Goal: Task Accomplishment & Management: Complete application form

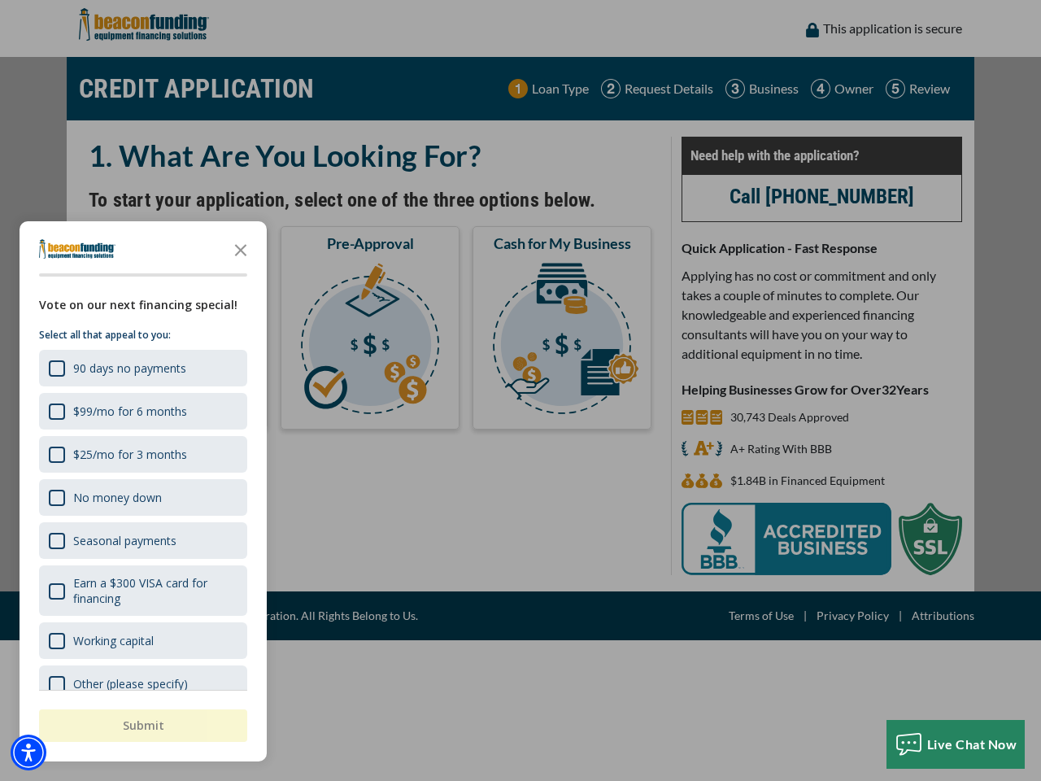
click at [520, 390] on div "button" at bounding box center [520, 390] width 1041 height 781
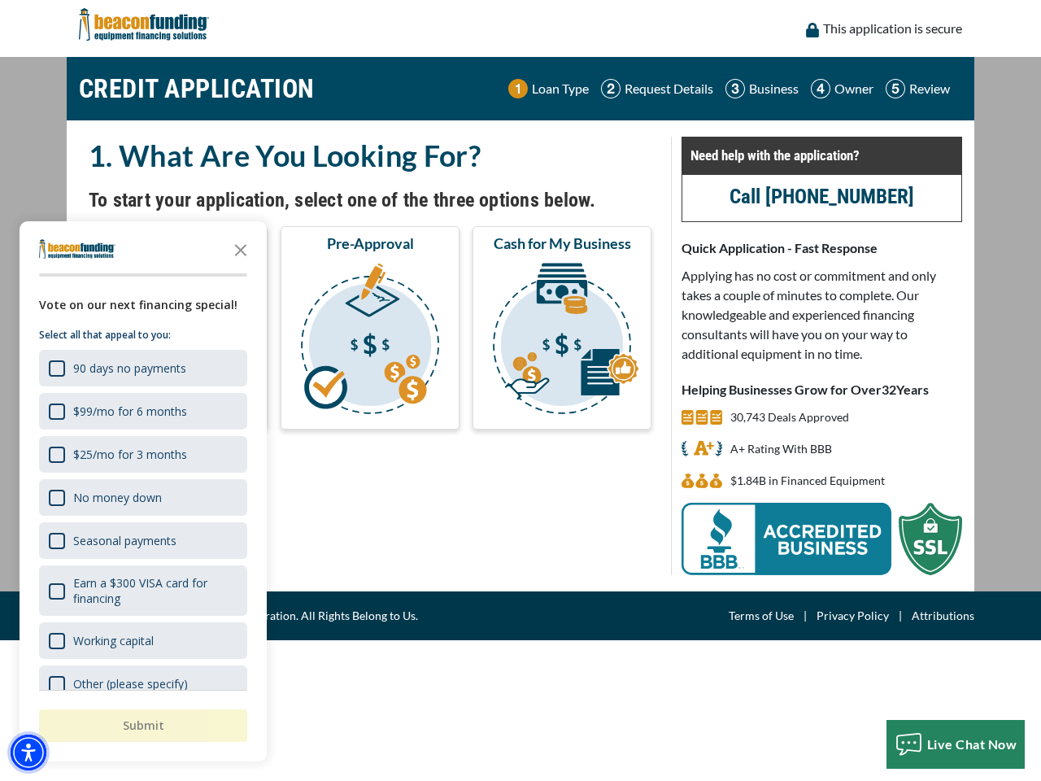
click at [28, 752] on img "Accessibility Menu" at bounding box center [29, 752] width 36 height 36
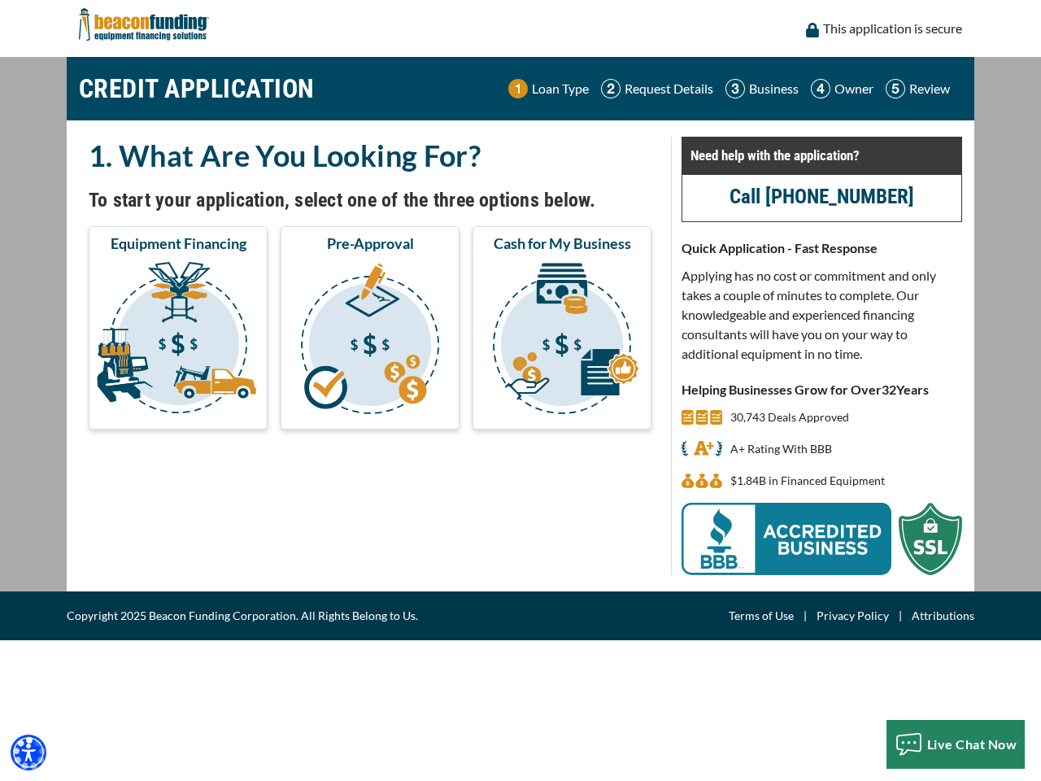
click at [520, 390] on body "Skip to main content Enable accessibility for low vision Open the accessibility…" at bounding box center [520, 390] width 1041 height 781
click at [241, 249] on body "Skip to main content Enable accessibility for low vision Open the accessibility…" at bounding box center [520, 390] width 1041 height 781
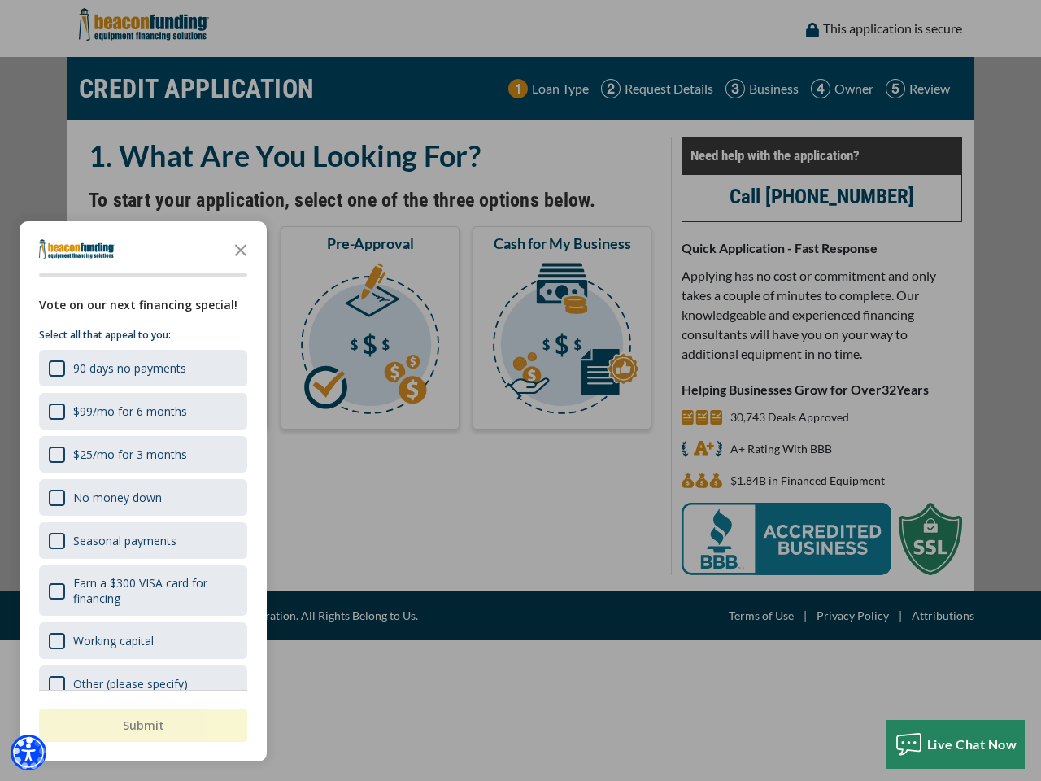
click at [141, 368] on body "Skip to main content Enable accessibility for low vision Open the accessibility…" at bounding box center [520, 390] width 1041 height 781
click at [141, 411] on body "Skip to main content Enable accessibility for low vision Open the accessibility…" at bounding box center [520, 390] width 1041 height 781
click at [141, 454] on body "Skip to main content Enable accessibility for low vision Open the accessibility…" at bounding box center [520, 390] width 1041 height 781
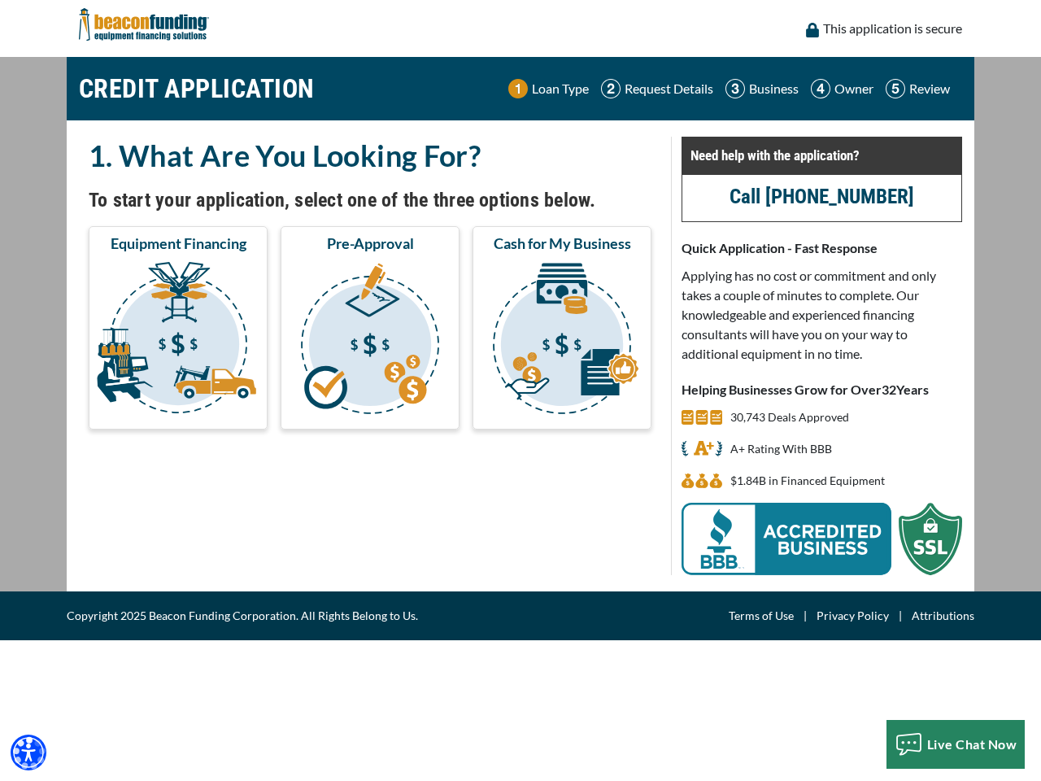
click at [141, 497] on body "Skip to main content Enable accessibility for low vision Open the accessibility…" at bounding box center [520, 390] width 1041 height 781
click at [141, 540] on body "Skip to main content Enable accessibility for low vision Open the accessibility…" at bounding box center [520, 390] width 1041 height 781
click at [141, 590] on body "Skip to main content Enable accessibility for low vision Open the accessibility…" at bounding box center [520, 390] width 1041 height 781
